Goal: Information Seeking & Learning: Learn about a topic

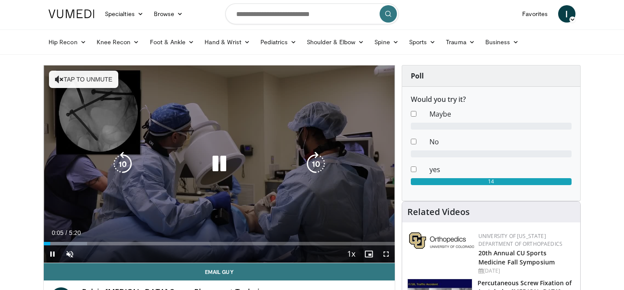
scroll to position [1, 0]
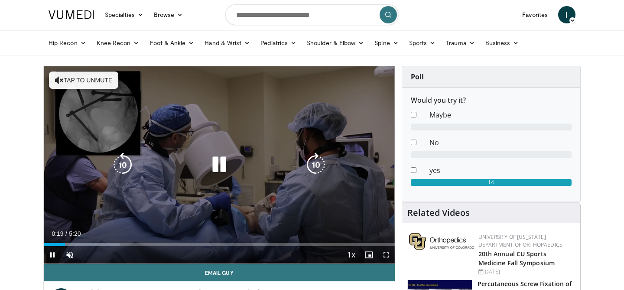
click at [320, 174] on icon "Video Player" at bounding box center [316, 164] width 24 height 24
click at [127, 162] on icon "Video Player" at bounding box center [122, 164] width 24 height 24
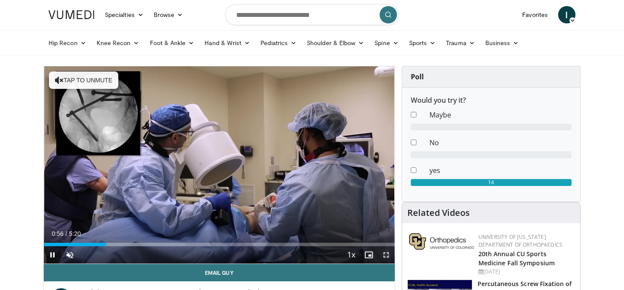
click at [383, 256] on span "Video Player" at bounding box center [385, 254] width 17 height 17
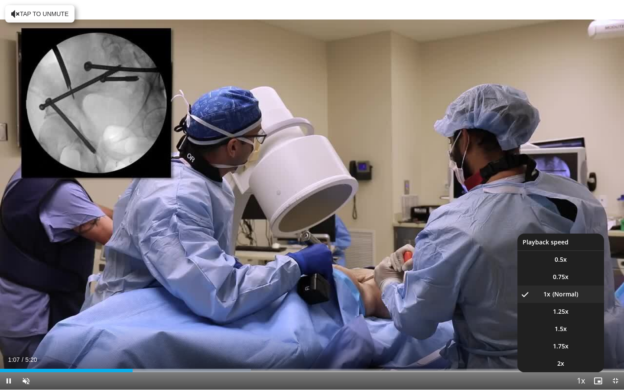
click at [578, 289] on span "Video Player" at bounding box center [580, 380] width 12 height 17
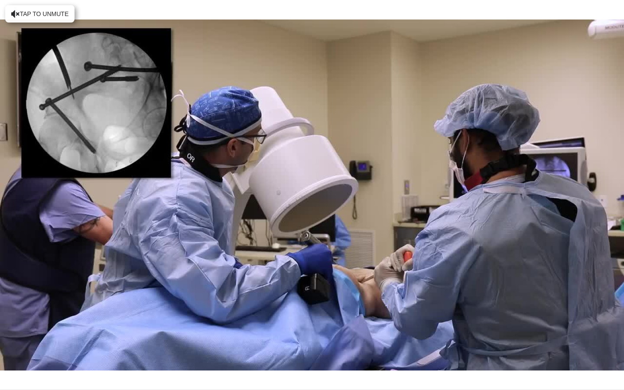
click at [578, 289] on div "10 seconds Tap to unmute" at bounding box center [312, 194] width 624 height 389
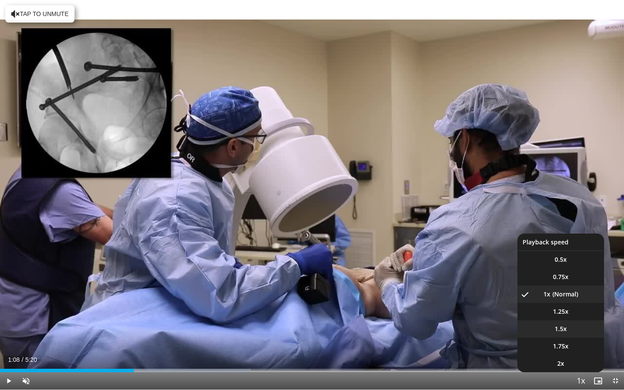
click at [570, 289] on li "1.5x" at bounding box center [560, 328] width 87 height 17
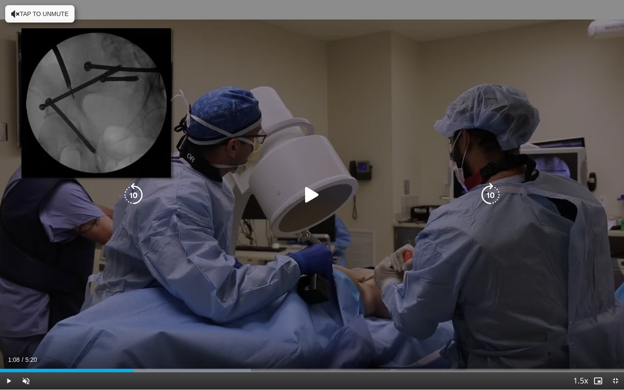
click at [302, 203] on icon "Video Player" at bounding box center [312, 195] width 24 height 24
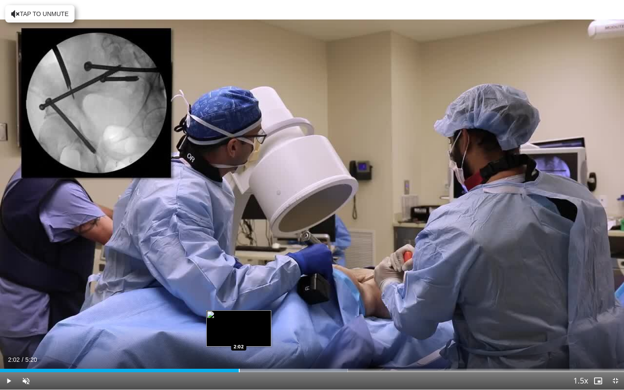
click at [239, 289] on div "Progress Bar" at bounding box center [239, 369] width 1 height 3
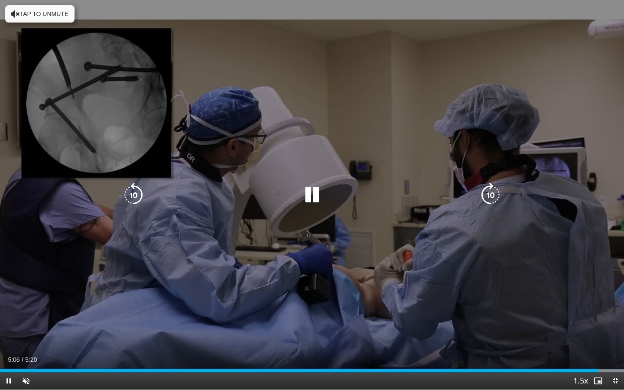
click at [131, 197] on icon "Video Player" at bounding box center [133, 195] width 24 height 24
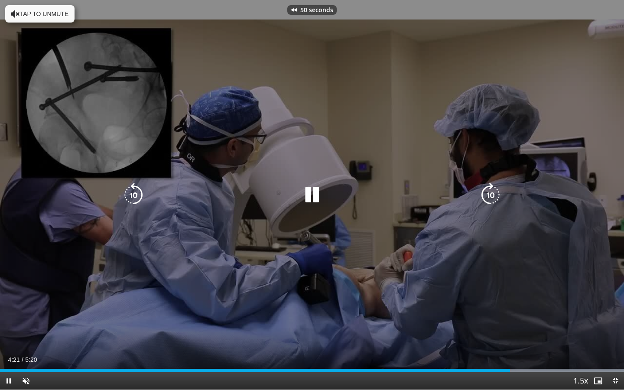
click at [131, 197] on icon "Video Player" at bounding box center [133, 195] width 24 height 24
click at [140, 194] on icon "Video Player" at bounding box center [133, 195] width 24 height 24
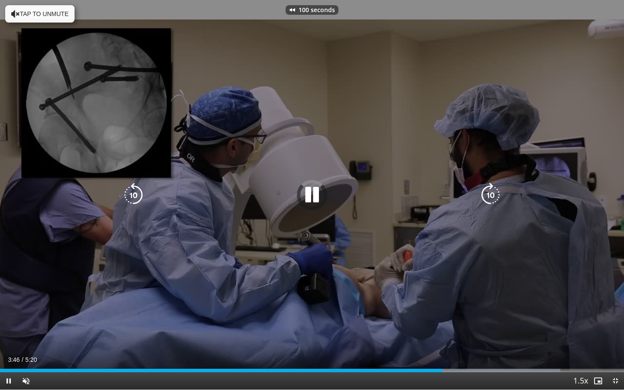
click at [140, 194] on icon "Video Player" at bounding box center [133, 195] width 24 height 24
click at [488, 212] on div "110 seconds Tap to unmute" at bounding box center [312, 194] width 624 height 389
click at [488, 203] on icon "Video Player" at bounding box center [490, 195] width 24 height 24
click at [488, 199] on icon "Video Player" at bounding box center [490, 195] width 24 height 24
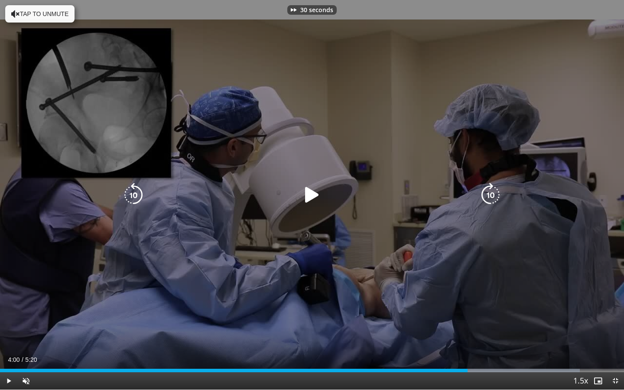
click at [488, 199] on icon "Video Player" at bounding box center [490, 195] width 24 height 24
click at [491, 197] on icon "Video Player" at bounding box center [490, 195] width 24 height 24
click at [135, 191] on icon "Video Player" at bounding box center [133, 195] width 24 height 24
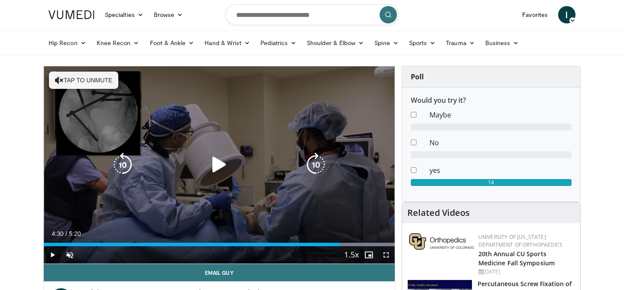
click at [215, 165] on icon "Video Player" at bounding box center [219, 164] width 24 height 24
click at [120, 163] on icon "Video Player" at bounding box center [122, 164] width 24 height 24
click at [59, 79] on icon "Video Player" at bounding box center [59, 80] width 9 height 9
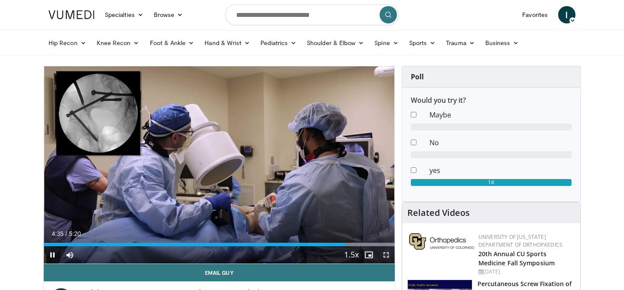
click at [381, 252] on span "Video Player" at bounding box center [385, 254] width 17 height 17
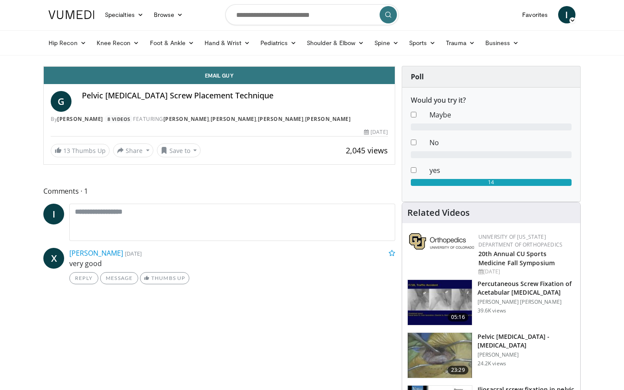
click at [51, 49] on div "Progress Bar" at bounding box center [51, 46] width 1 height 3
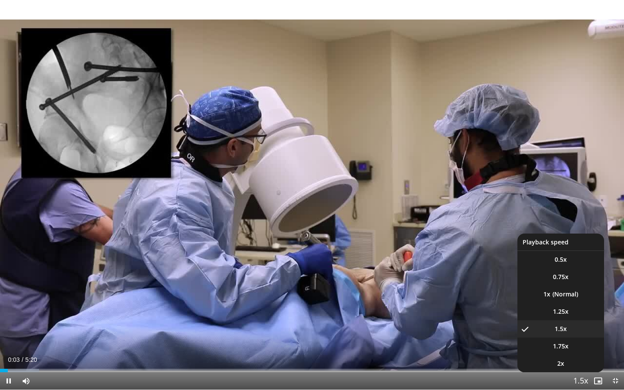
click at [575, 289] on span "Video Player" at bounding box center [580, 380] width 12 height 17
click at [563, 289] on span "1.25x" at bounding box center [561, 311] width 16 height 9
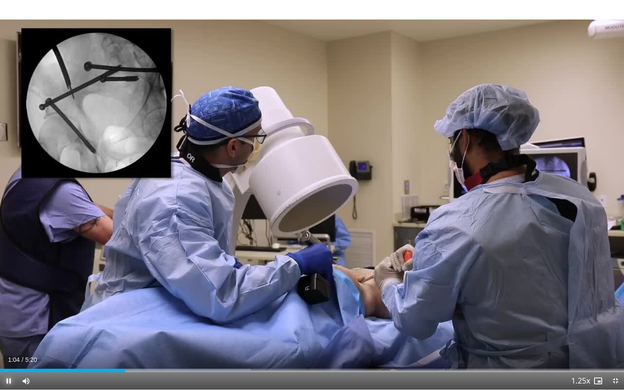
click at [10, 289] on span "Video Player" at bounding box center [8, 380] width 17 height 17
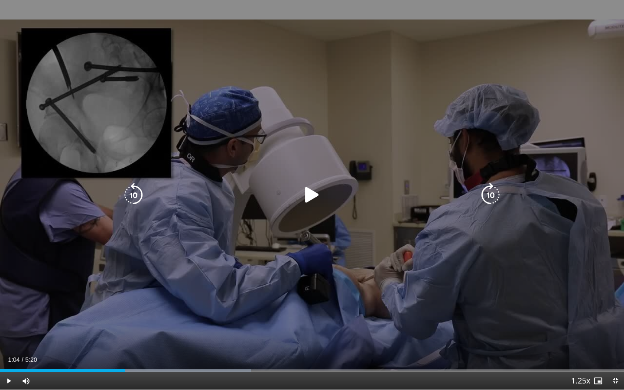
click at [304, 191] on icon "Video Player" at bounding box center [312, 195] width 24 height 24
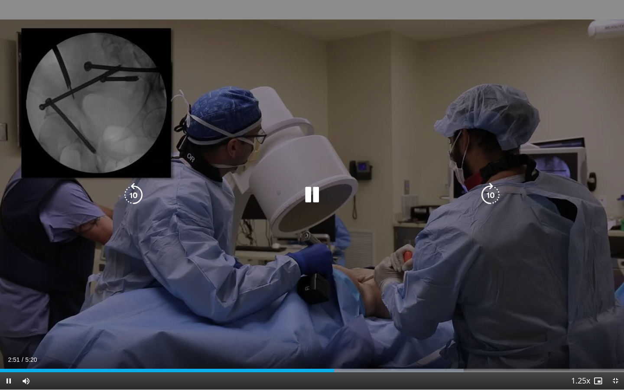
click at [132, 190] on icon "Video Player" at bounding box center [133, 195] width 24 height 24
click at [134, 196] on icon "Video Player" at bounding box center [133, 195] width 24 height 24
click at [130, 195] on icon "Video Player" at bounding box center [133, 195] width 24 height 24
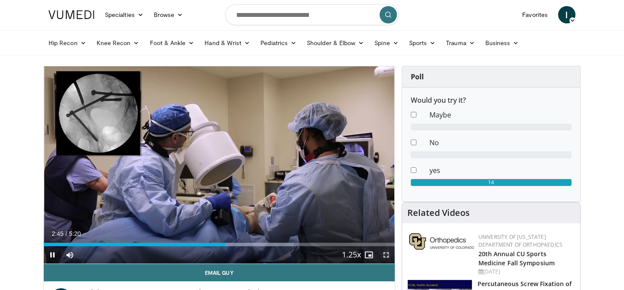
click at [384, 252] on span "Video Player" at bounding box center [385, 254] width 17 height 17
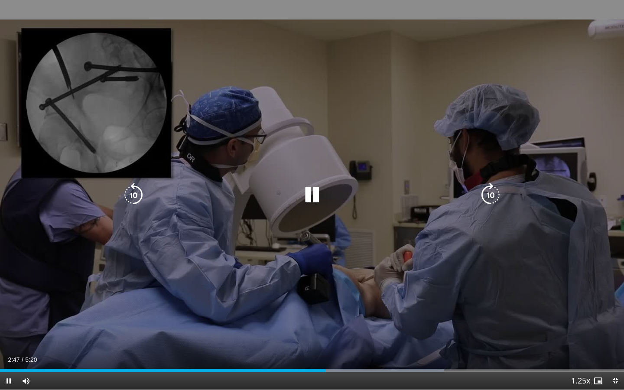
click at [136, 203] on icon "Video Player" at bounding box center [133, 195] width 24 height 24
click at [138, 198] on icon "Video Player" at bounding box center [133, 195] width 24 height 24
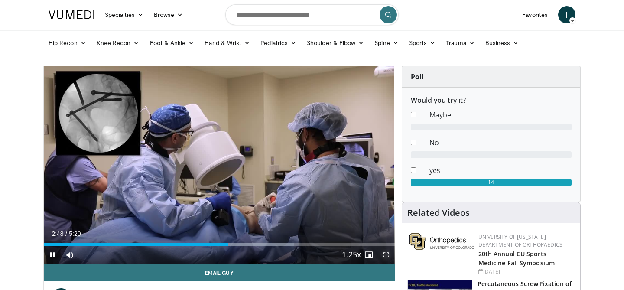
click at [385, 252] on span "Video Player" at bounding box center [385, 254] width 17 height 17
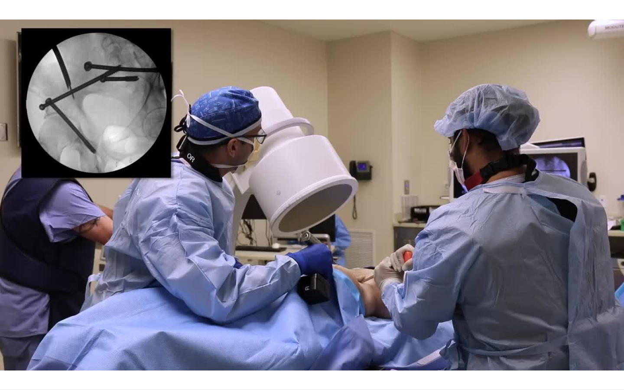
click at [145, 129] on div "10 seconds Tap to unmute" at bounding box center [312, 194] width 624 height 389
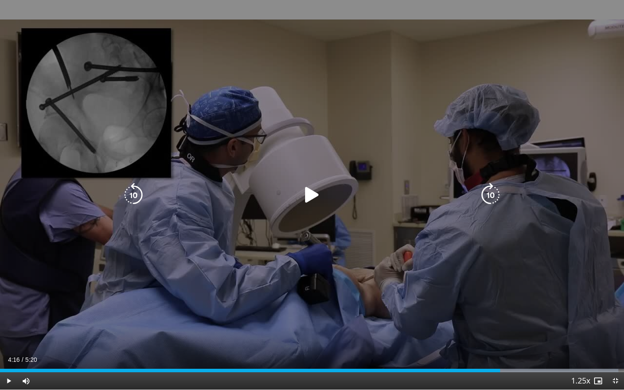
click at [310, 183] on icon "Video Player" at bounding box center [312, 195] width 24 height 24
click at [312, 193] on icon "Video Player" at bounding box center [312, 195] width 24 height 24
click at [310, 195] on icon "Video Player" at bounding box center [312, 195] width 24 height 24
click at [131, 186] on icon "Video Player" at bounding box center [133, 195] width 24 height 24
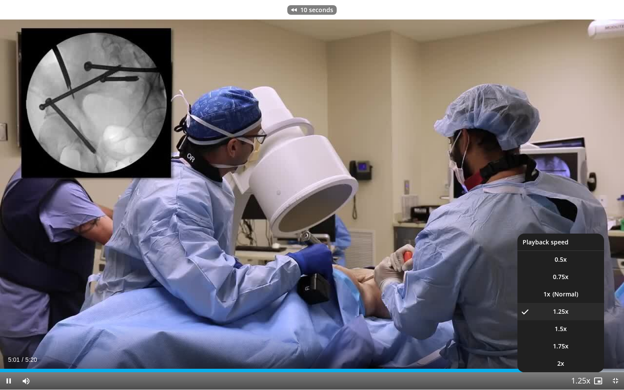
click at [587, 289] on button "Playback Rate" at bounding box center [580, 380] width 17 height 17
click at [558, 289] on li "1x" at bounding box center [560, 293] width 87 height 17
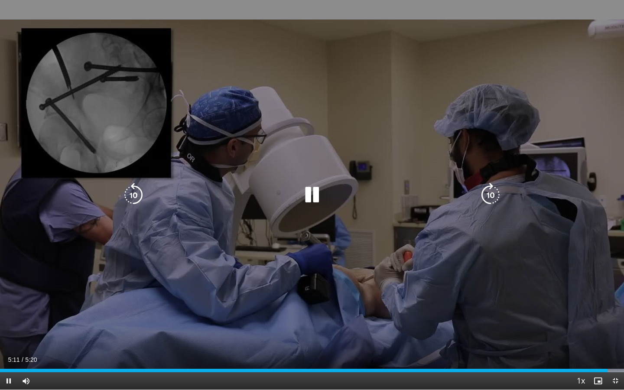
click at [315, 194] on icon "Video Player" at bounding box center [312, 195] width 24 height 24
click at [141, 186] on icon "Video Player" at bounding box center [133, 195] width 24 height 24
click at [316, 191] on icon "Video Player" at bounding box center [312, 195] width 24 height 24
click at [314, 192] on icon "Video Player" at bounding box center [312, 195] width 24 height 24
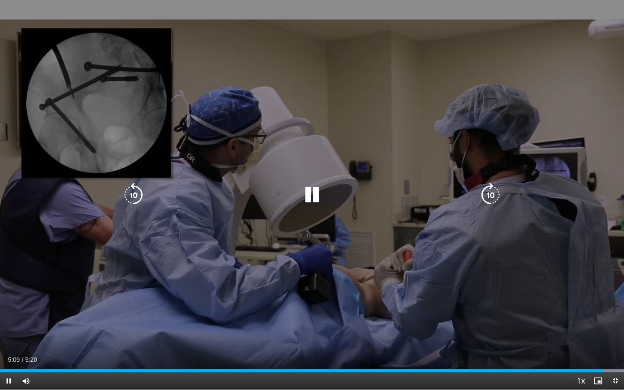
click at [312, 193] on icon "Video Player" at bounding box center [312, 195] width 24 height 24
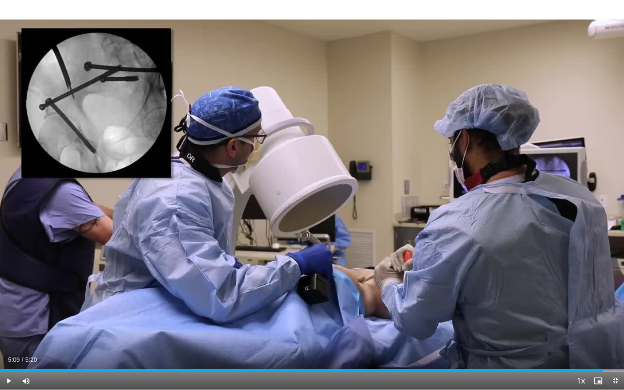
click at [312, 193] on div "10 seconds Tap to unmute" at bounding box center [312, 194] width 624 height 389
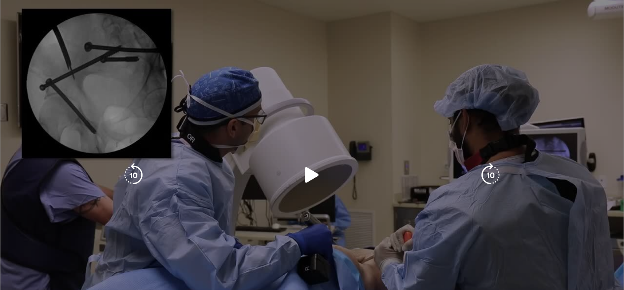
scroll to position [8, 0]
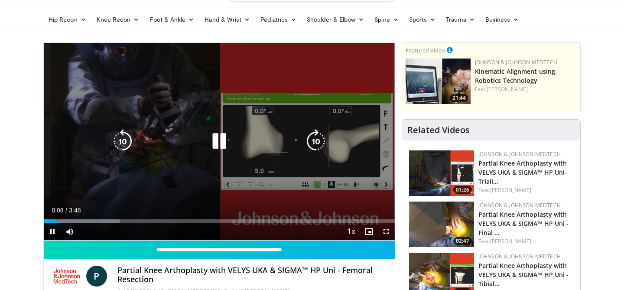
scroll to position [21, 0]
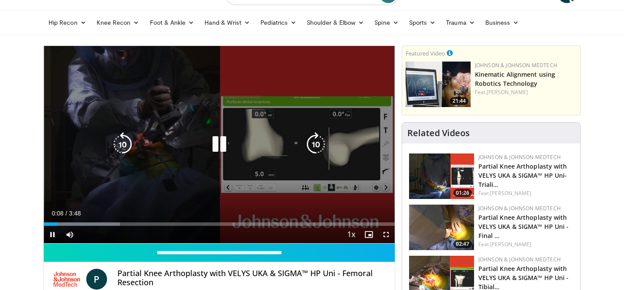
click at [216, 147] on icon "Video Player" at bounding box center [219, 144] width 24 height 24
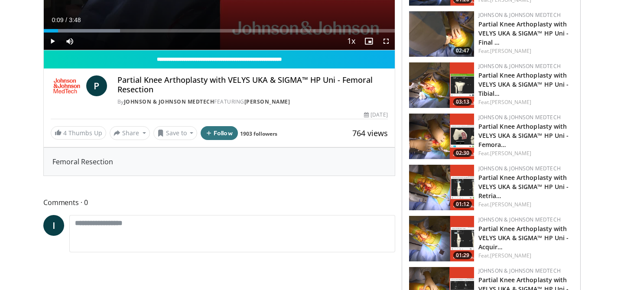
scroll to position [0, 0]
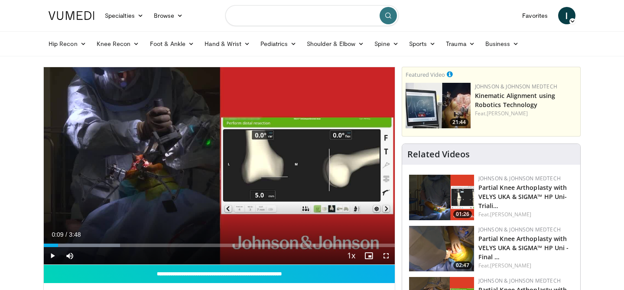
click at [261, 15] on input "Search topics, interventions" at bounding box center [311, 15] width 173 height 21
type input "**********"
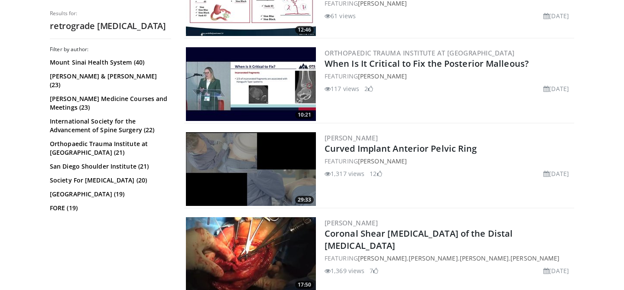
scroll to position [2010, 0]
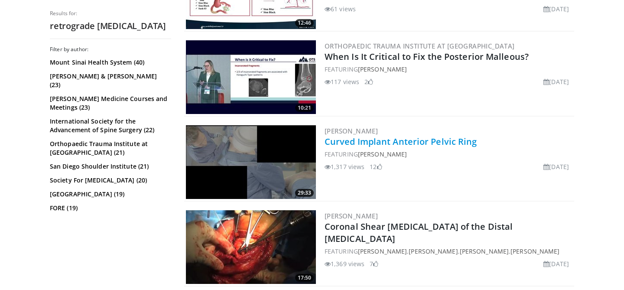
click at [375, 141] on link "Curved Implant Anterior Pelvic Ring" at bounding box center [400, 142] width 152 height 12
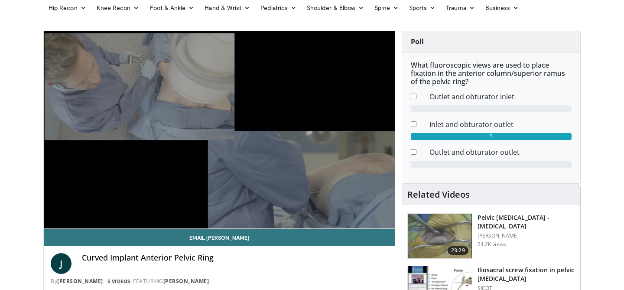
scroll to position [34, 0]
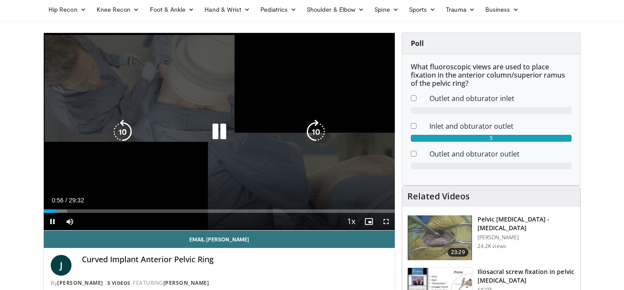
click at [121, 130] on icon "Video Player" at bounding box center [122, 132] width 24 height 24
click at [216, 128] on icon "Video Player" at bounding box center [219, 132] width 24 height 24
click at [211, 129] on icon "Video Player" at bounding box center [219, 132] width 24 height 24
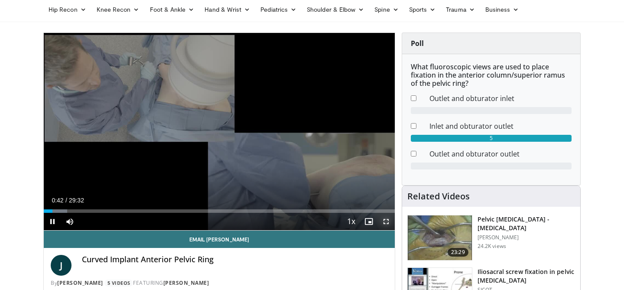
click at [384, 224] on span "Video Player" at bounding box center [385, 221] width 17 height 17
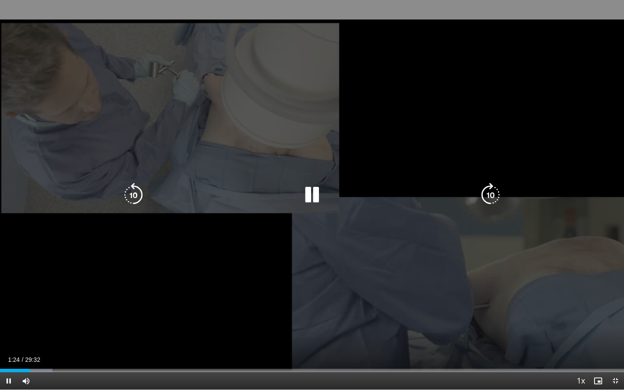
click at [483, 179] on div "20 seconds Tap to unmute" at bounding box center [312, 194] width 624 height 389
click at [485, 187] on icon "Video Player" at bounding box center [490, 195] width 24 height 24
click at [320, 196] on icon "Video Player" at bounding box center [312, 195] width 24 height 24
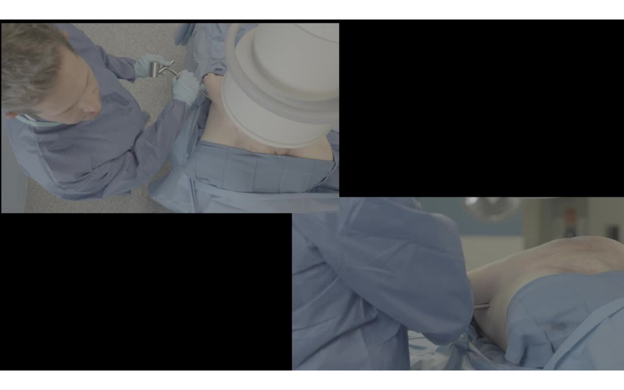
click at [372, 249] on div "20 seconds Tap to unmute" at bounding box center [312, 194] width 624 height 389
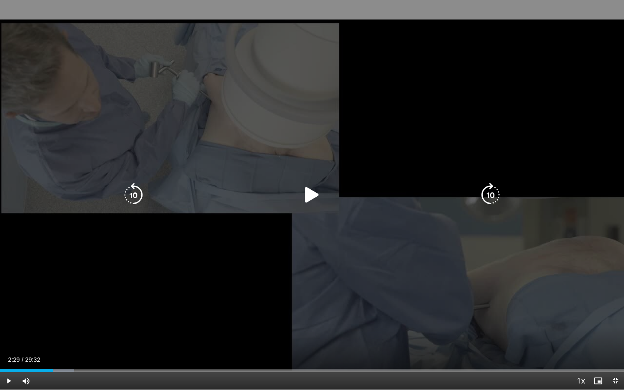
click at [317, 193] on icon "Video Player" at bounding box center [312, 195] width 24 height 24
click at [484, 195] on icon "Video Player" at bounding box center [490, 195] width 24 height 24
click at [316, 196] on icon "Video Player" at bounding box center [312, 195] width 24 height 24
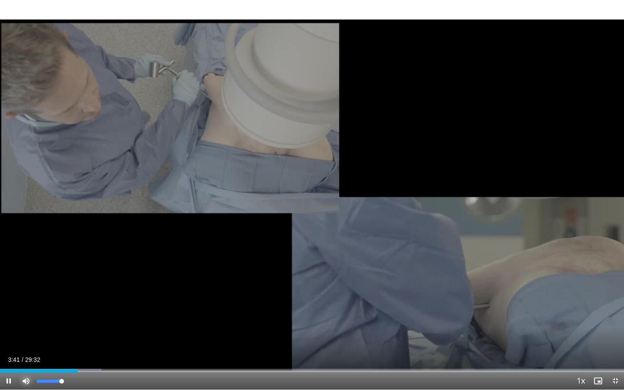
click at [28, 289] on span "Video Player" at bounding box center [25, 380] width 17 height 17
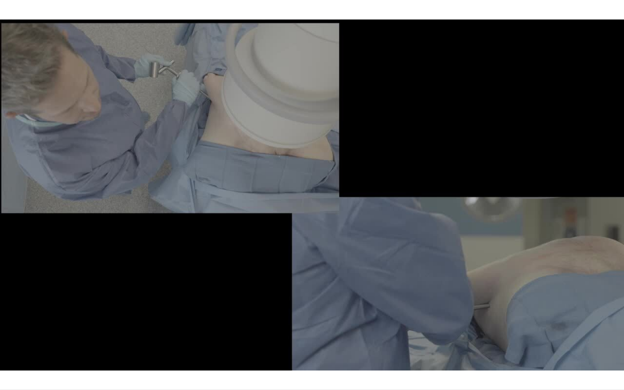
click at [28, 289] on div "10 seconds Tap to unmute" at bounding box center [312, 194] width 624 height 389
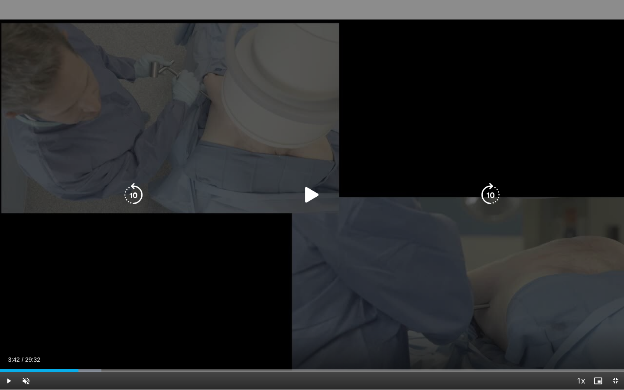
click at [310, 200] on icon "Video Player" at bounding box center [312, 195] width 24 height 24
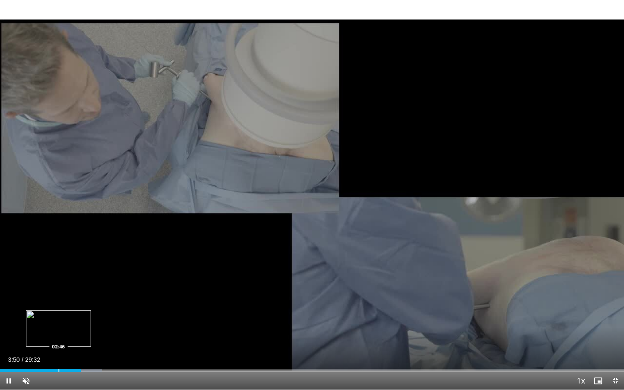
click at [56, 289] on div "Loaded : 16.38% 03:50 02:46" at bounding box center [312, 369] width 624 height 3
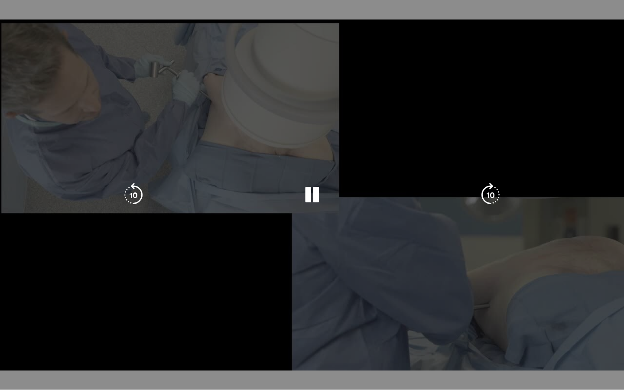
click at [425, 104] on div "10 seconds Tap to unmute" at bounding box center [312, 194] width 624 height 389
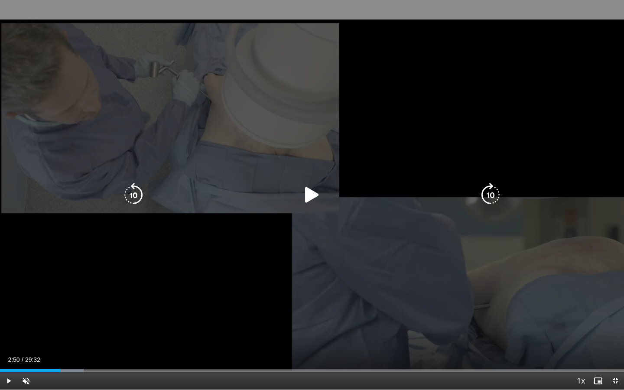
click at [306, 194] on icon "Video Player" at bounding box center [312, 195] width 24 height 24
click at [314, 196] on icon "Video Player" at bounding box center [312, 195] width 24 height 24
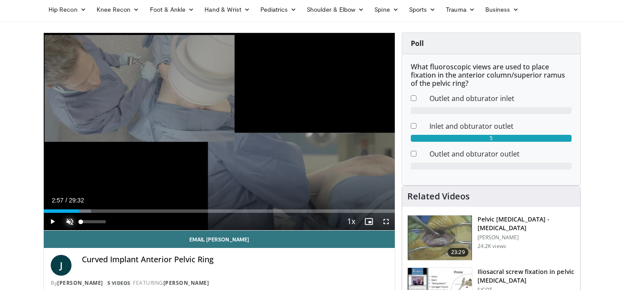
click at [71, 219] on span "Video Player" at bounding box center [69, 221] width 17 height 17
click at [59, 221] on span "Video Player" at bounding box center [52, 221] width 17 height 17
drag, startPoint x: 106, startPoint y: 221, endPoint x: 137, endPoint y: 223, distance: 30.8
click at [137, 223] on div "Current Time 3:01 / Duration 29:32 Pause Skip Backward Skip Forward Mute 100% L…" at bounding box center [219, 221] width 351 height 17
click at [89, 209] on div "Progress Bar" at bounding box center [89, 210] width 1 height 3
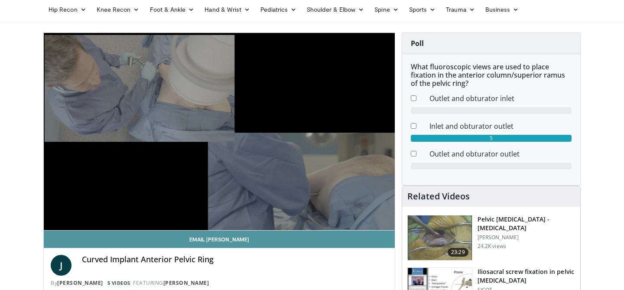
click at [208, 236] on link "Email Joshua" at bounding box center [219, 238] width 351 height 17
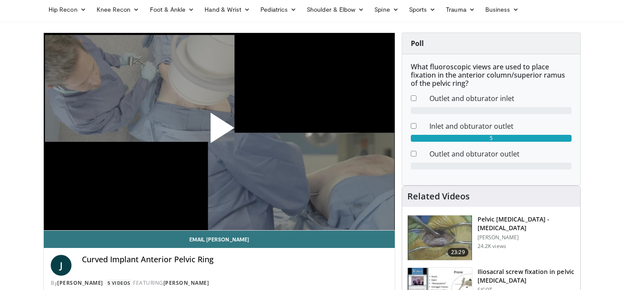
click at [219, 131] on span "Video Player" at bounding box center [219, 131] width 0 height 0
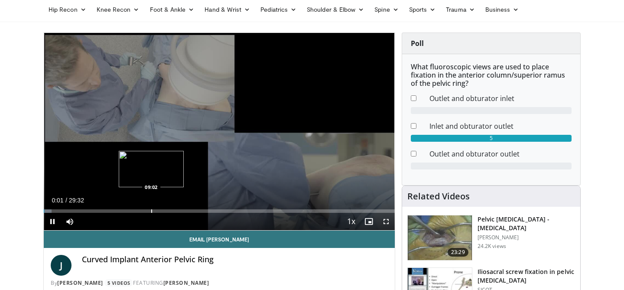
click at [152, 211] on div "Progress Bar" at bounding box center [151, 210] width 1 height 3
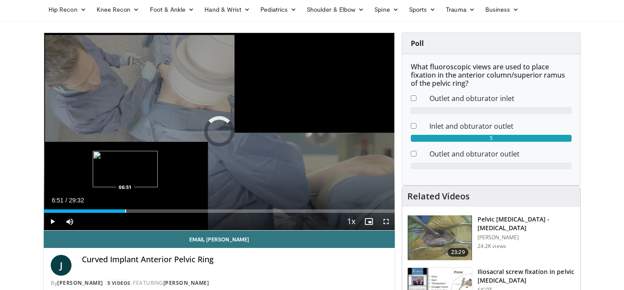
click at [125, 210] on div "Progress Bar" at bounding box center [125, 210] width 1 height 3
click at [115, 212] on div "Progress Bar" at bounding box center [115, 210] width 1 height 3
click at [107, 211] on div "Progress Bar" at bounding box center [107, 210] width 1 height 3
click at [98, 211] on div "Progress Bar" at bounding box center [98, 210] width 1 height 3
click at [90, 211] on div "Progress Bar" at bounding box center [90, 210] width 1 height 3
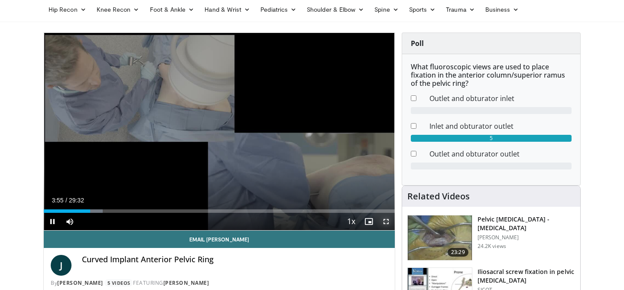
click at [384, 220] on span "Video Player" at bounding box center [385, 221] width 17 height 17
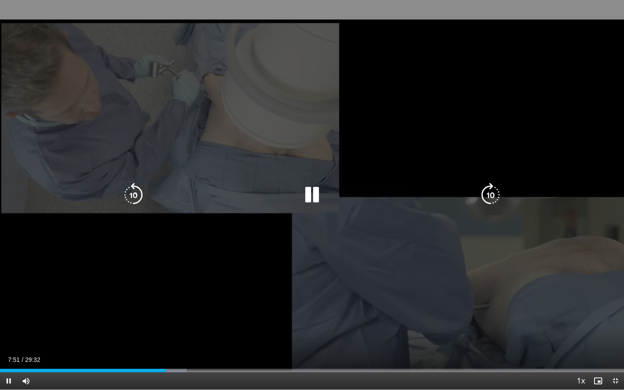
click at [311, 192] on icon "Video Player" at bounding box center [312, 195] width 24 height 24
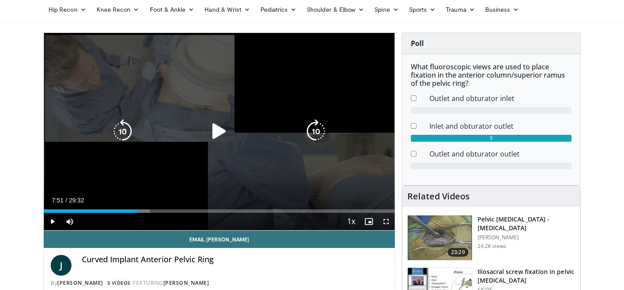
scroll to position [35, 0]
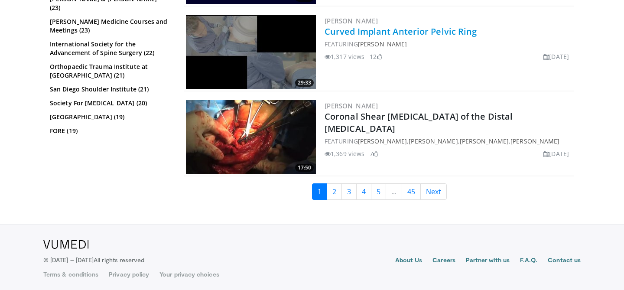
scroll to position [2120, 0]
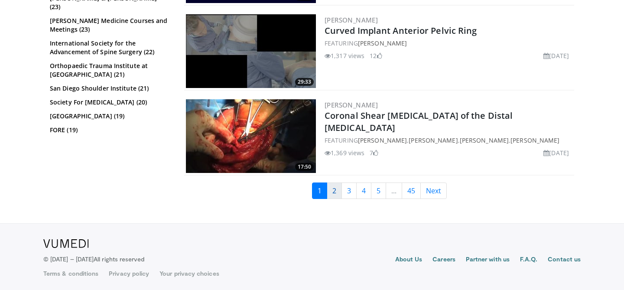
click at [332, 189] on link "2" at bounding box center [333, 190] width 15 height 16
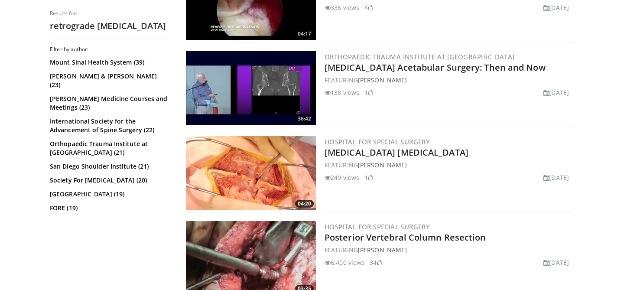
scroll to position [1152, 0]
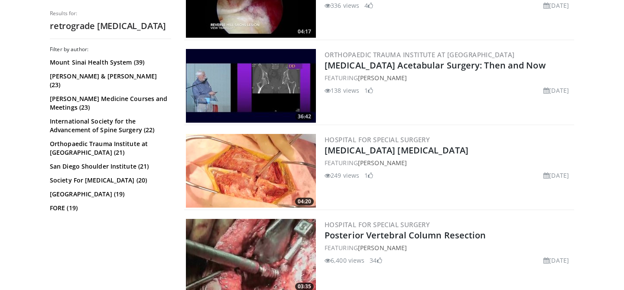
click at [230, 169] on img at bounding box center [251, 171] width 130 height 74
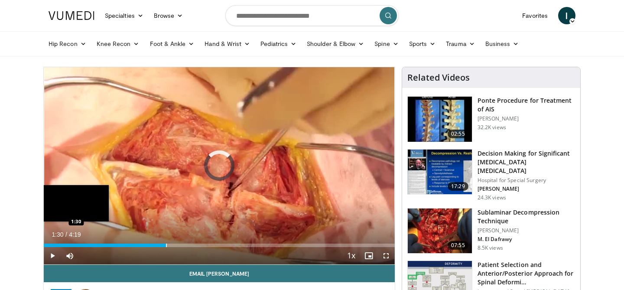
click at [166, 243] on div "Progress Bar" at bounding box center [166, 244] width 1 height 3
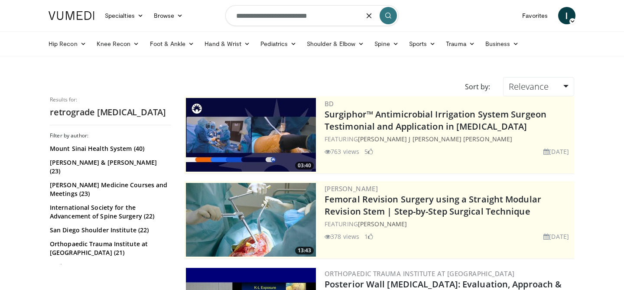
click at [325, 14] on input "**********" at bounding box center [311, 15] width 173 height 21
type input "**********"
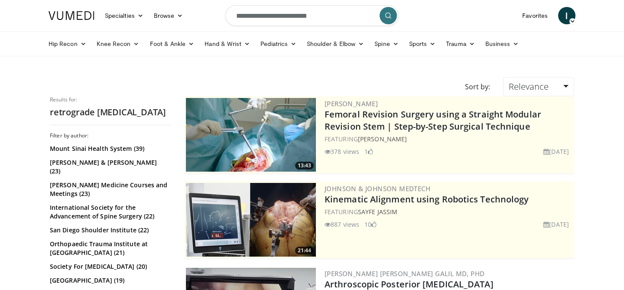
scroll to position [2120, 0]
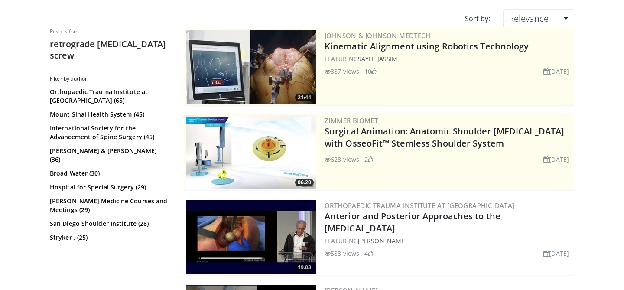
scroll to position [69, 0]
